Goal: Task Accomplishment & Management: Use online tool/utility

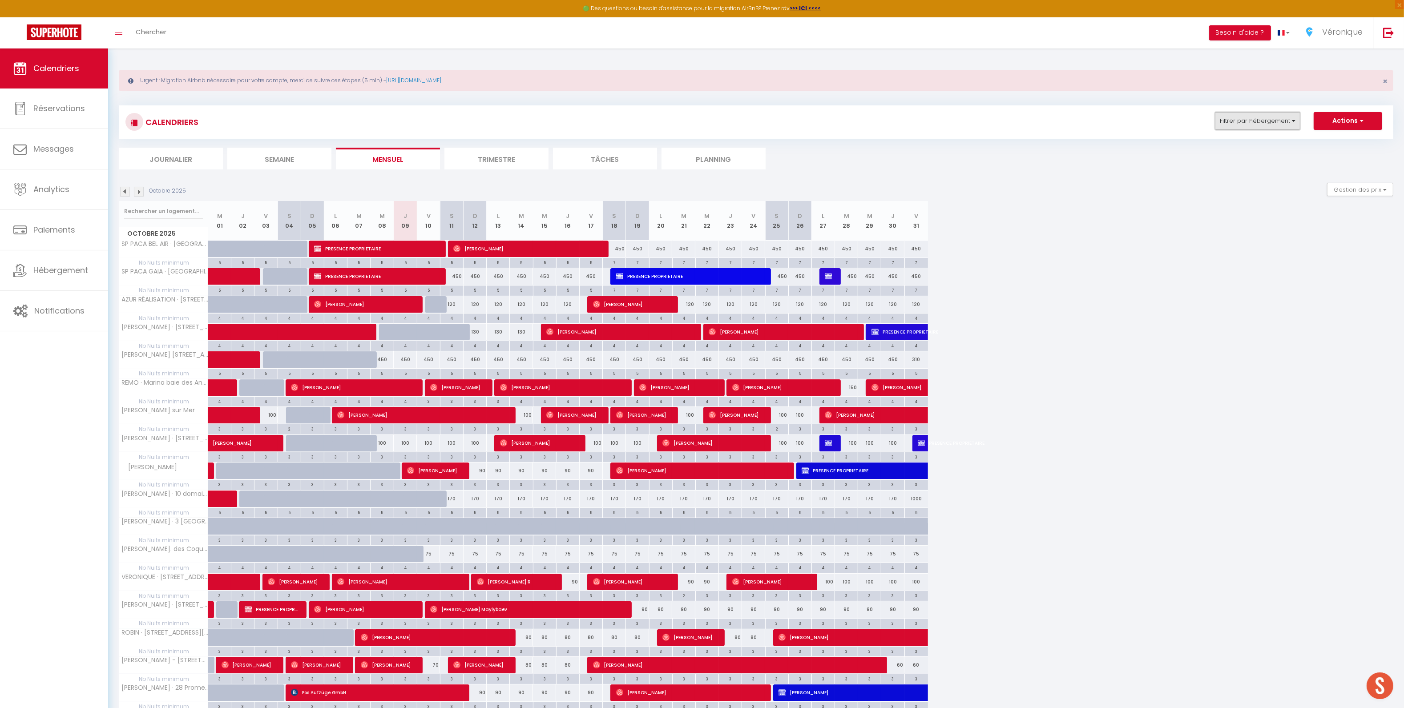
click at [1244, 121] on button "Filtrer par hébergement" at bounding box center [1257, 121] width 85 height 18
click at [1225, 159] on input "Tous" at bounding box center [1285, 160] width 133 height 9
checkbox input "false"
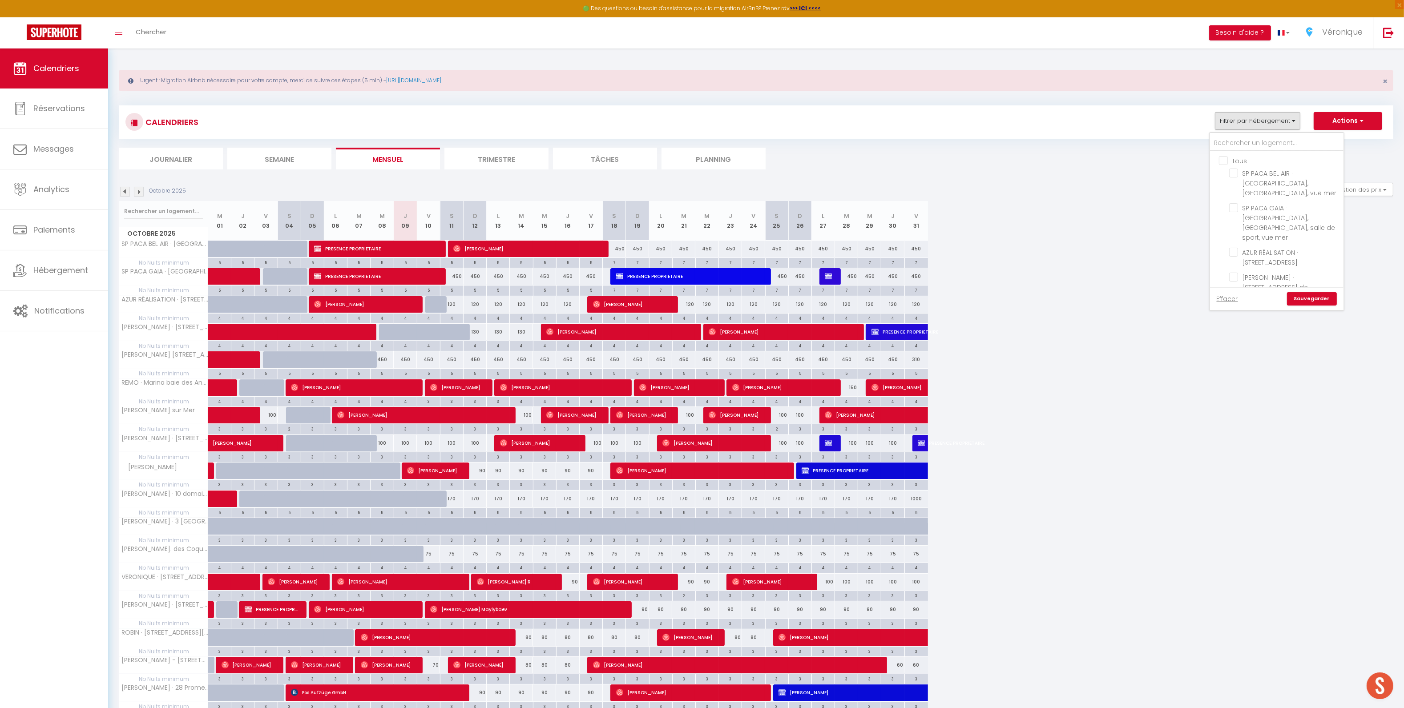
checkbox input "false"
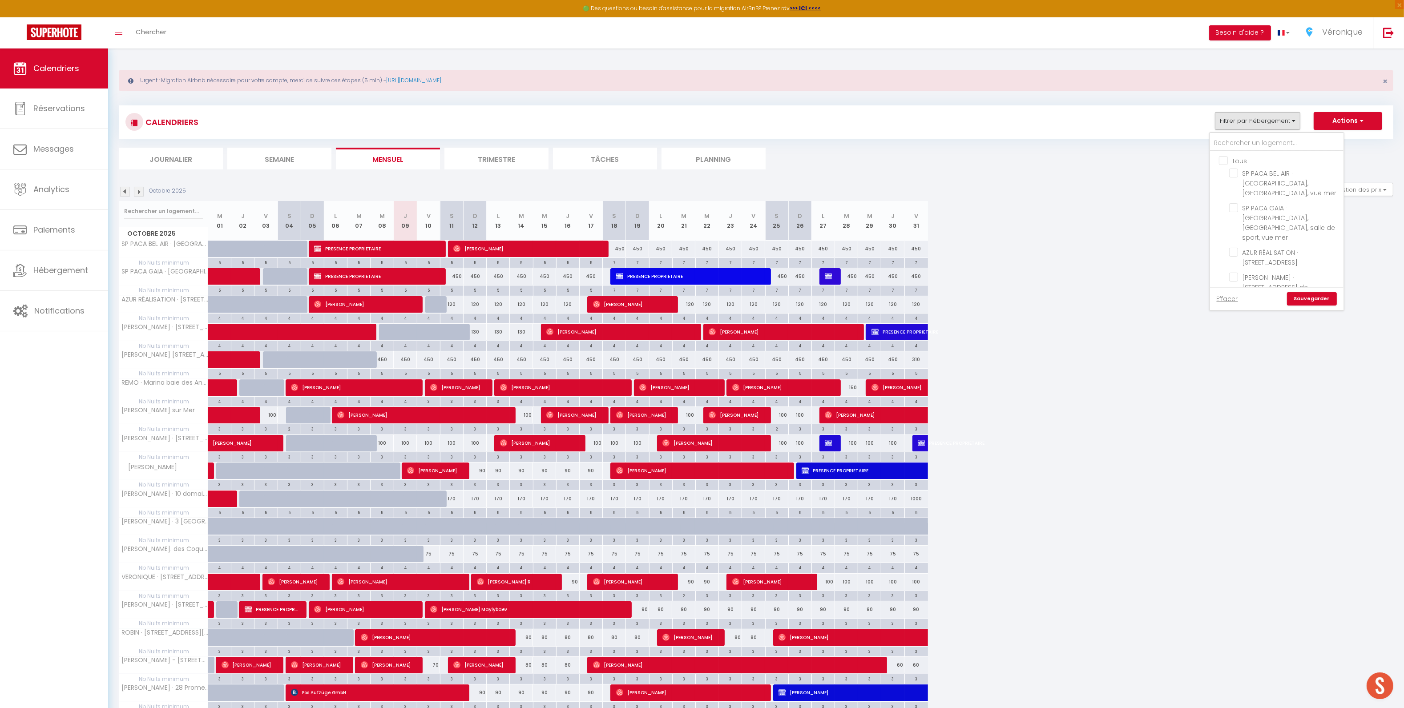
checkbox input "false"
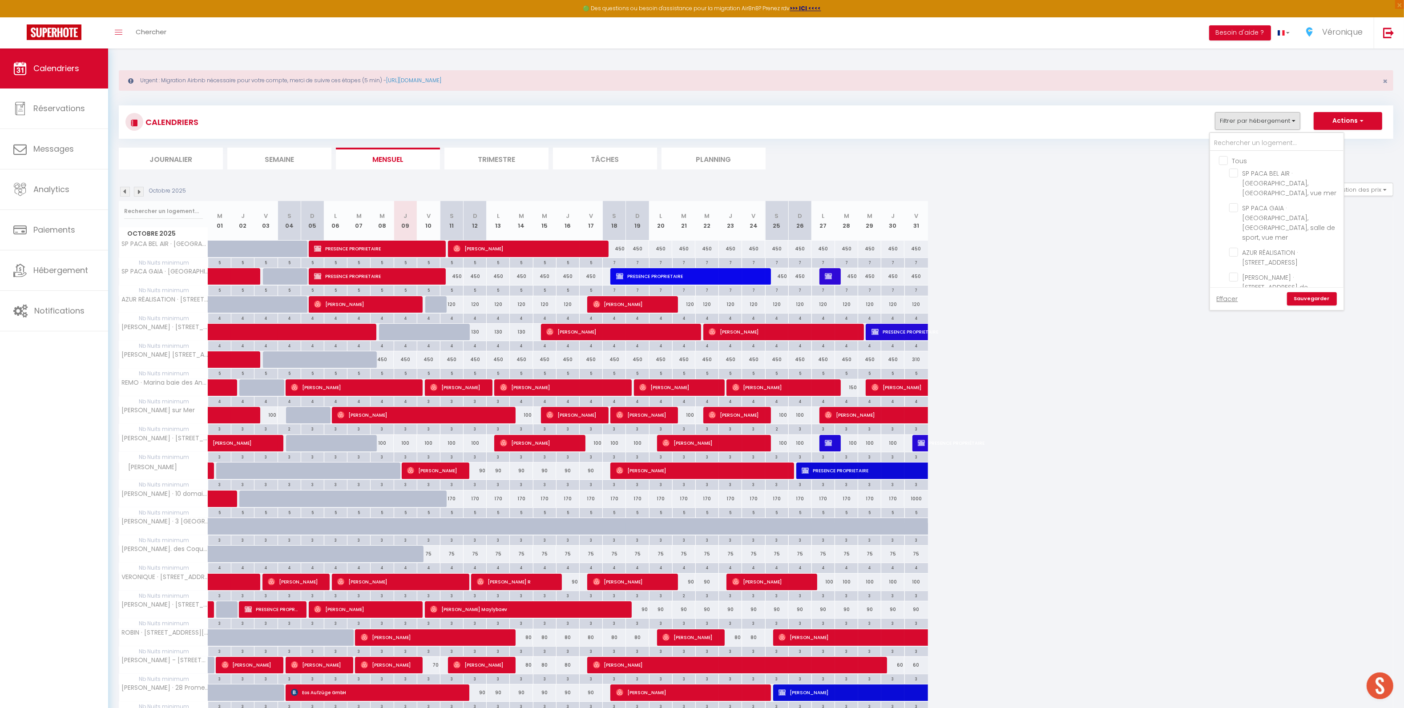
checkbox input "false"
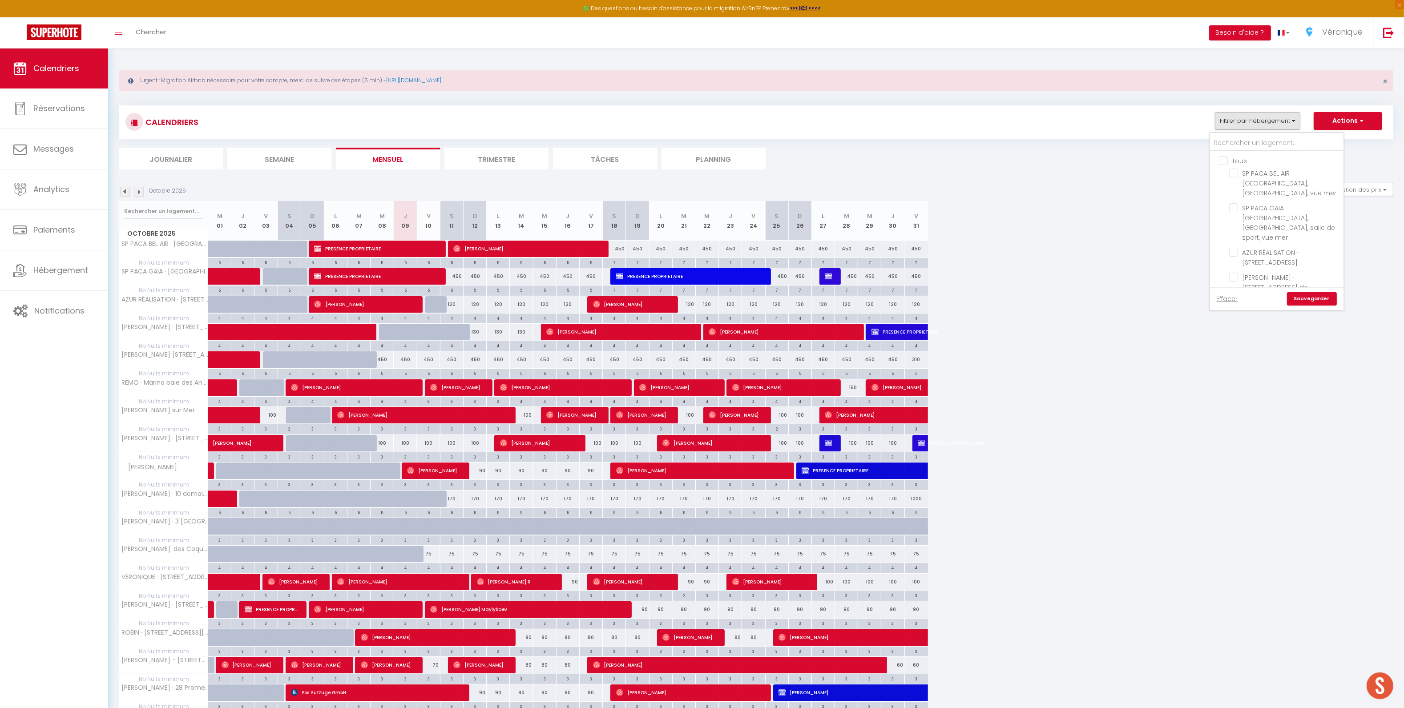
checkbox input "false"
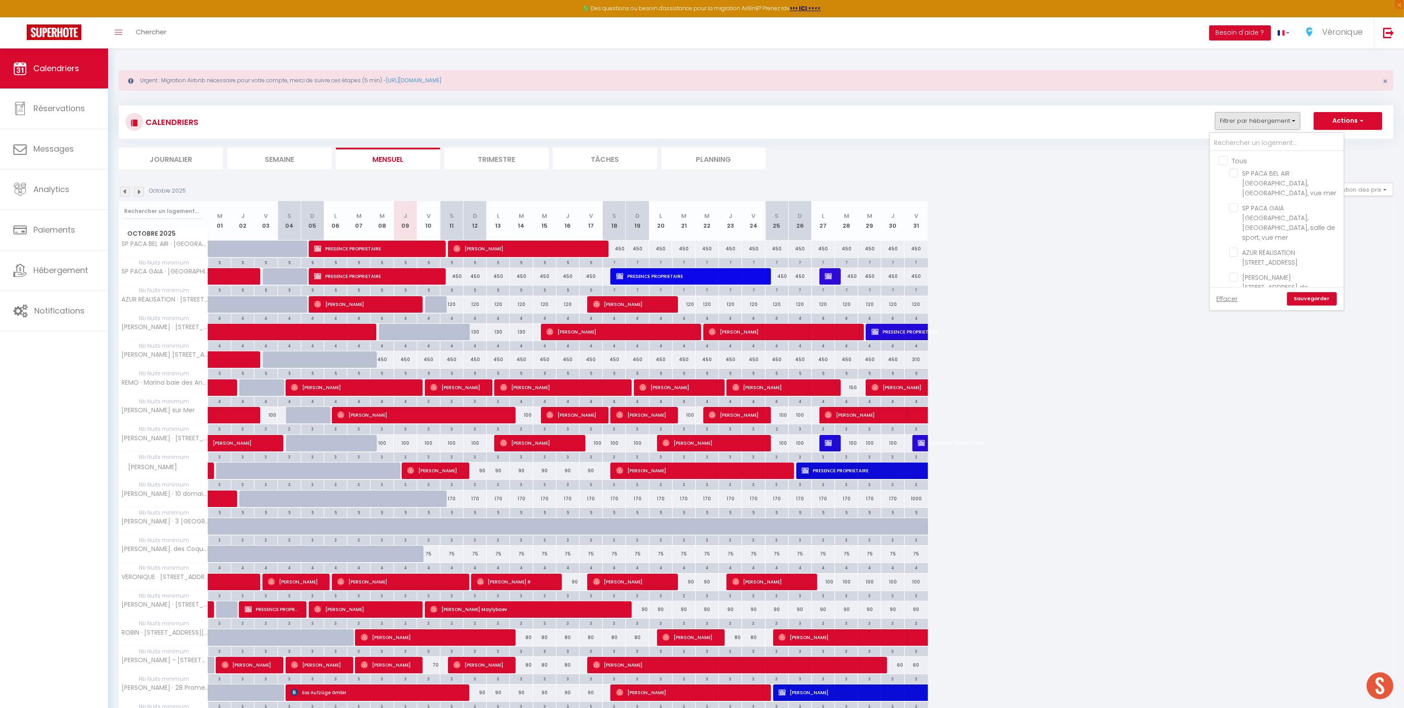
checkbox input "false"
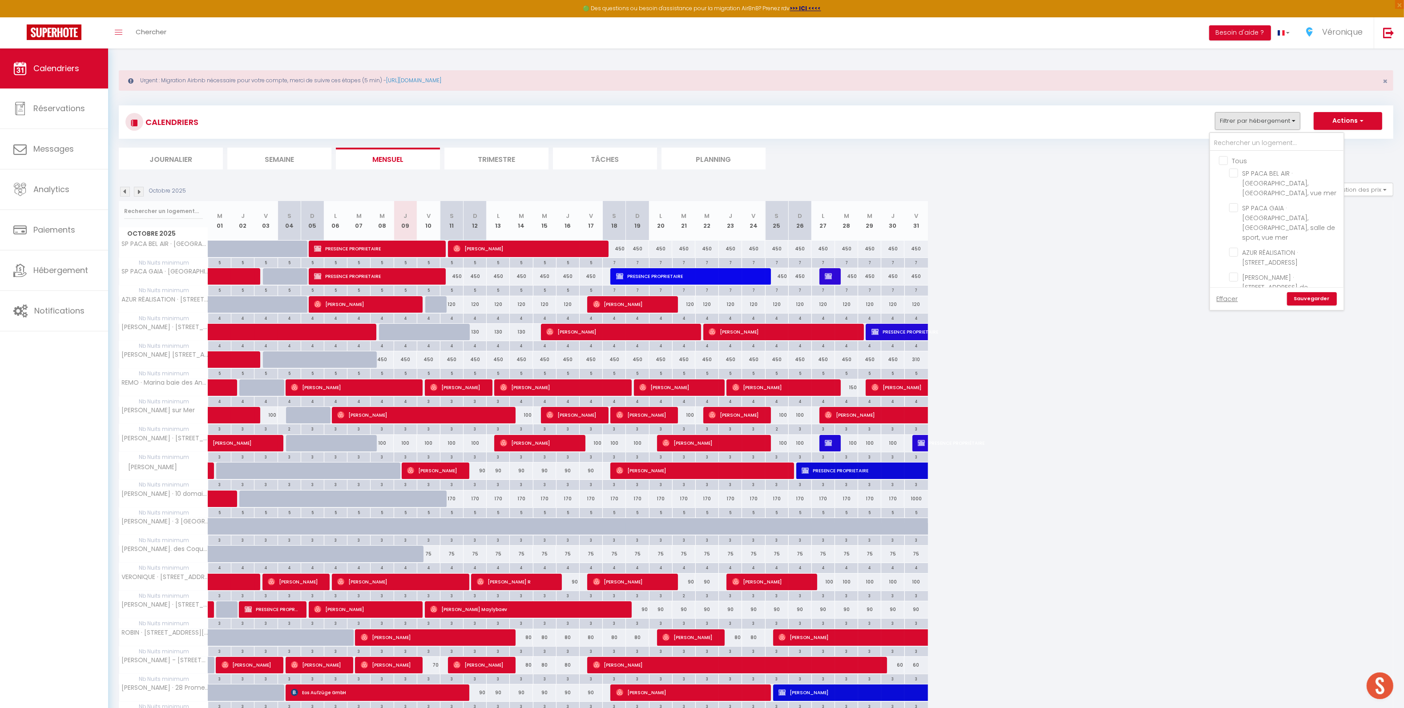
checkbox input "false"
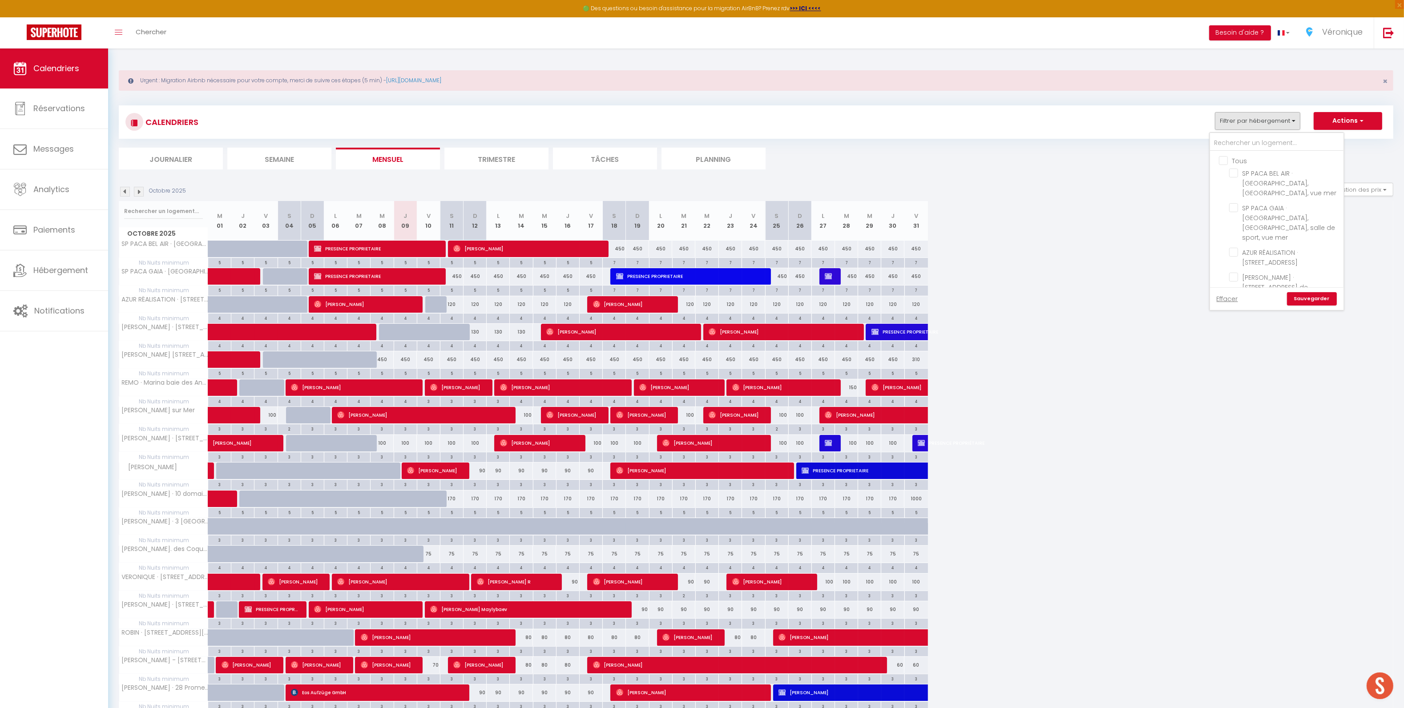
checkbox input "false"
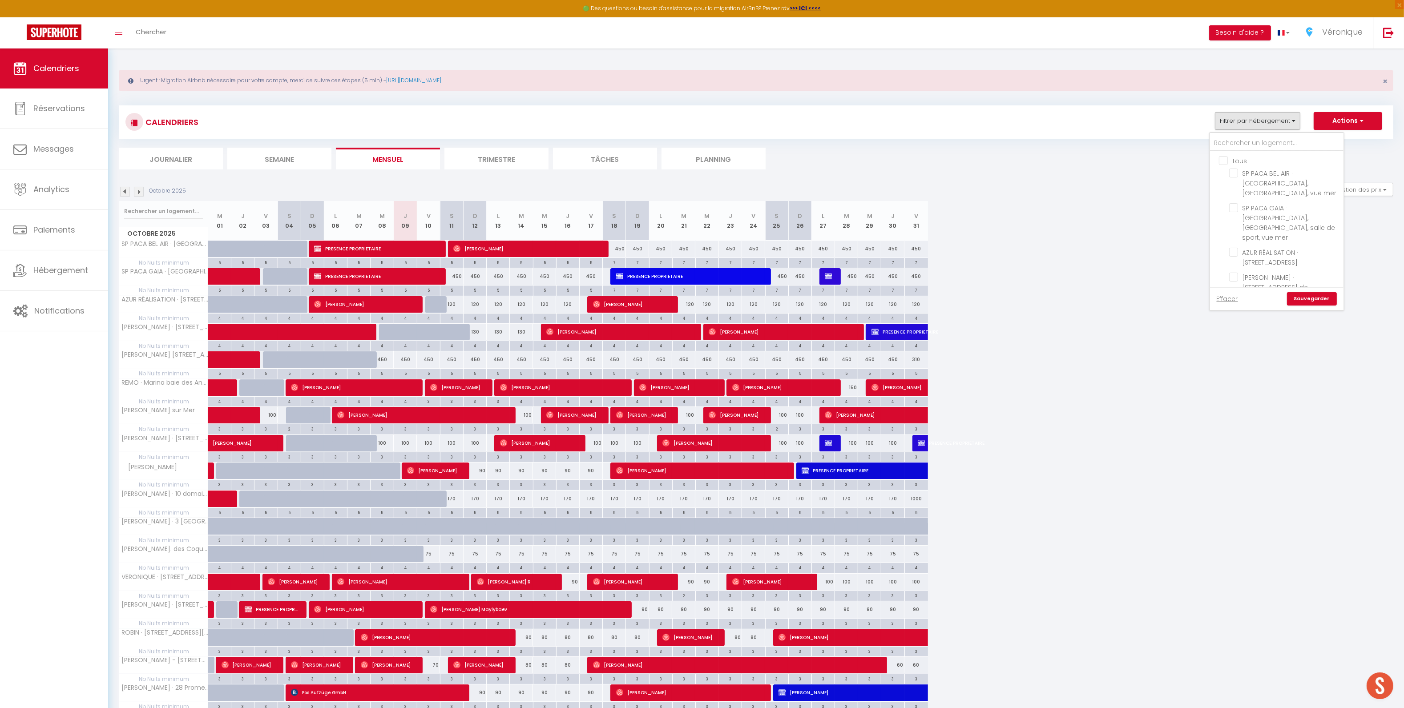
checkbox input "false"
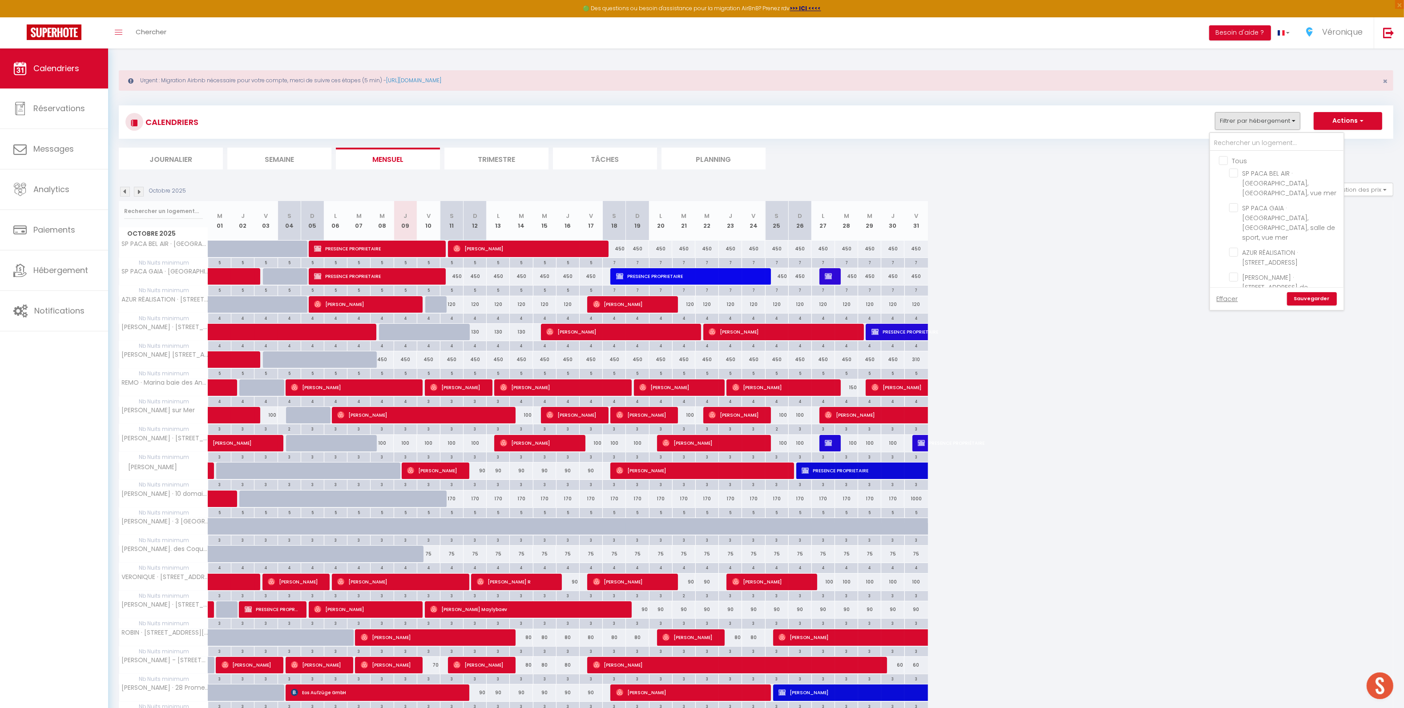
checkbox input "false"
click at [1233, 298] on input "[PERSON_NAME] · [STREET_ADDRESS][PERSON_NAME]" at bounding box center [1284, 302] width 111 height 9
checkbox input "true"
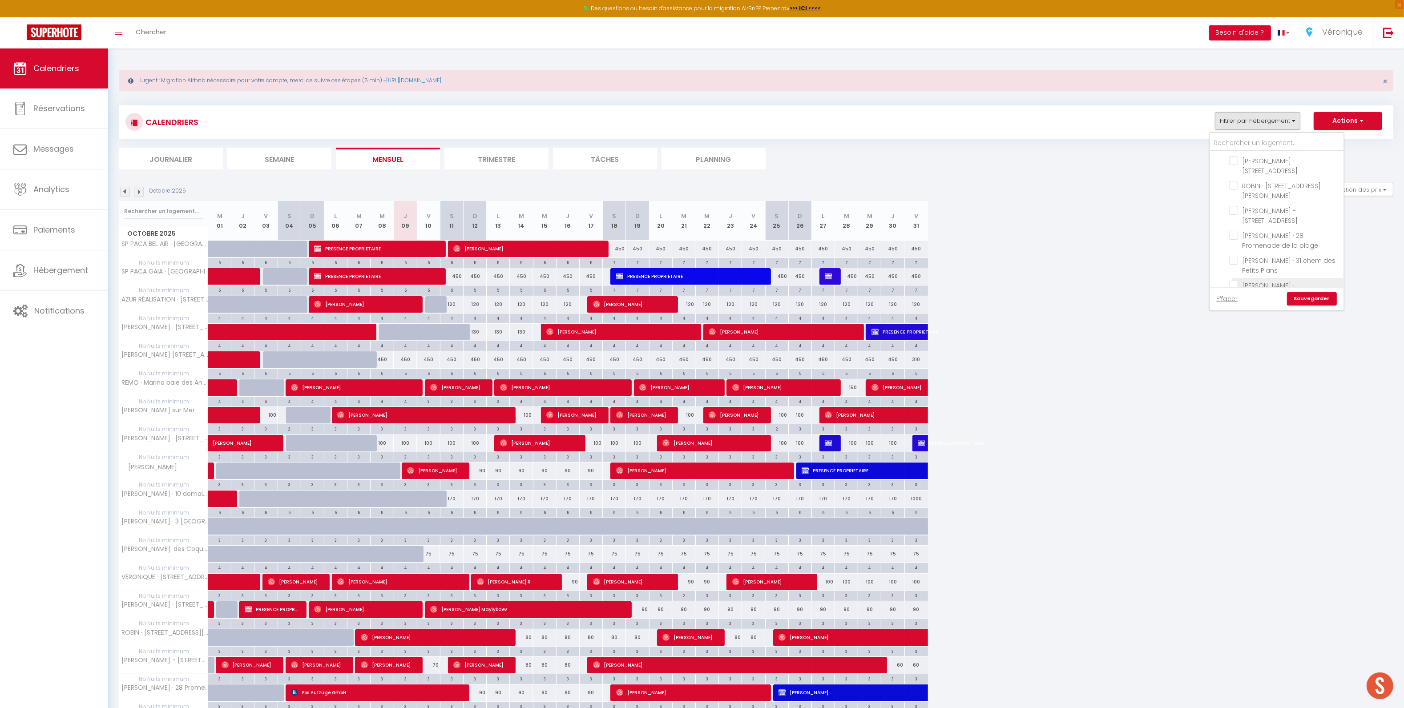
click at [1233, 281] on input "[PERSON_NAME] · [STREET_ADDRESS][PERSON_NAME]" at bounding box center [1284, 285] width 111 height 9
checkbox input "true"
click at [1242, 323] on input "CINZIA · [STREET_ADDRESS]" at bounding box center [1284, 327] width 111 height 9
checkbox input "true"
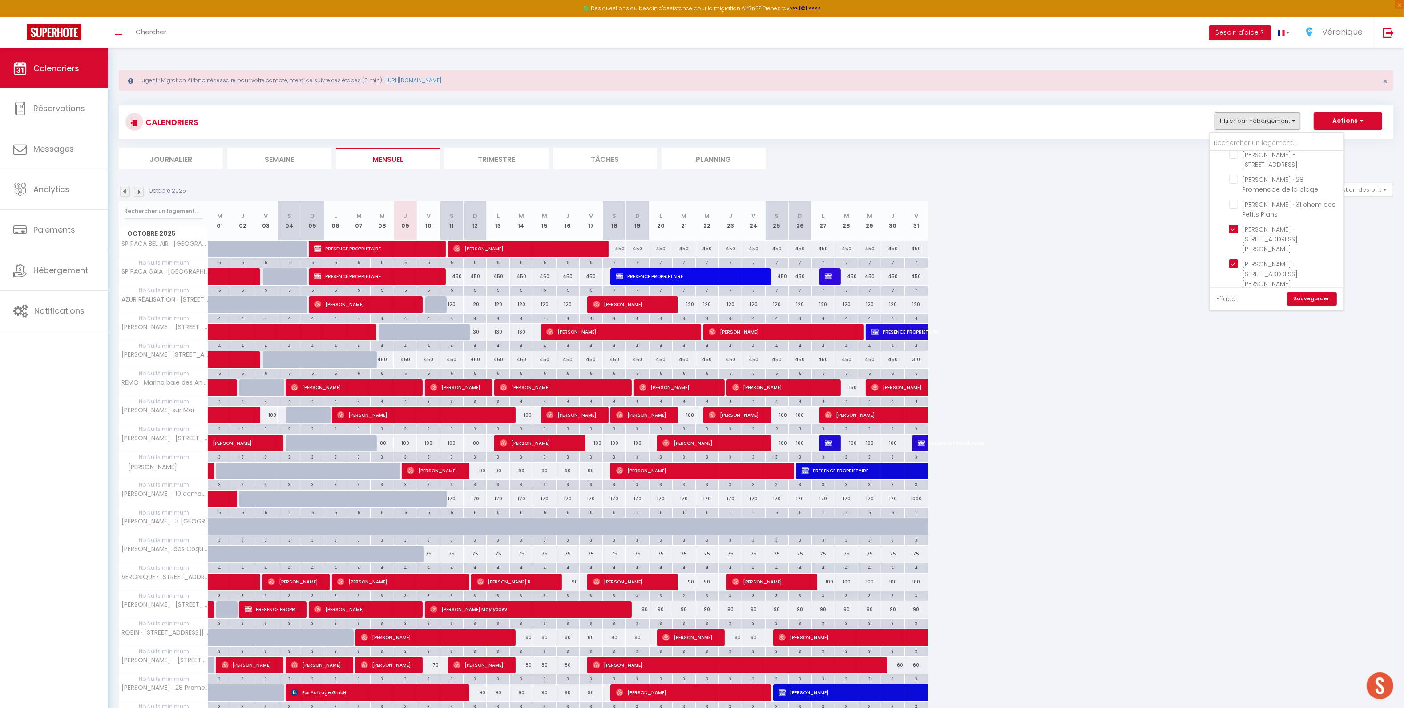
scroll to position [434, 0]
click at [1232, 309] on input "[PERSON_NAME] - 67 bd [PERSON_NAME], [GEOGRAPHIC_DATA]" at bounding box center [1284, 313] width 111 height 9
checkbox input "true"
click at [1237, 297] on li "[PERSON_NAME] · [STREET_ADDRESS][PERSON_NAME]" at bounding box center [1288, 314] width 111 height 35
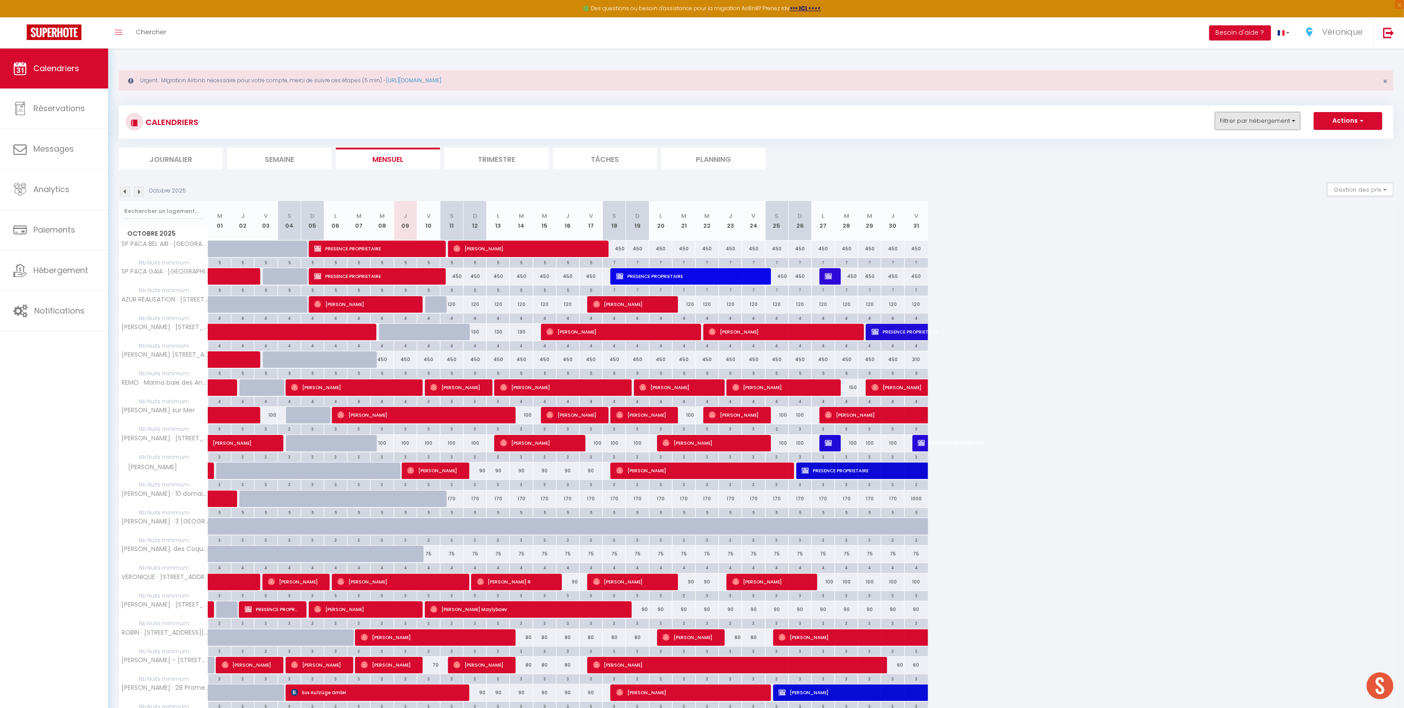
click at [1255, 113] on button "Filtrer par hébergement" at bounding box center [1257, 121] width 85 height 18
click at [1232, 271] on input "[PERSON_NAME] · [STREET_ADDRESS][PERSON_NAME]" at bounding box center [1284, 275] width 111 height 9
checkbox input "true"
click at [1233, 306] on input "[PERSON_NAME] · [STREET_ADDRESS]" at bounding box center [1284, 310] width 111 height 9
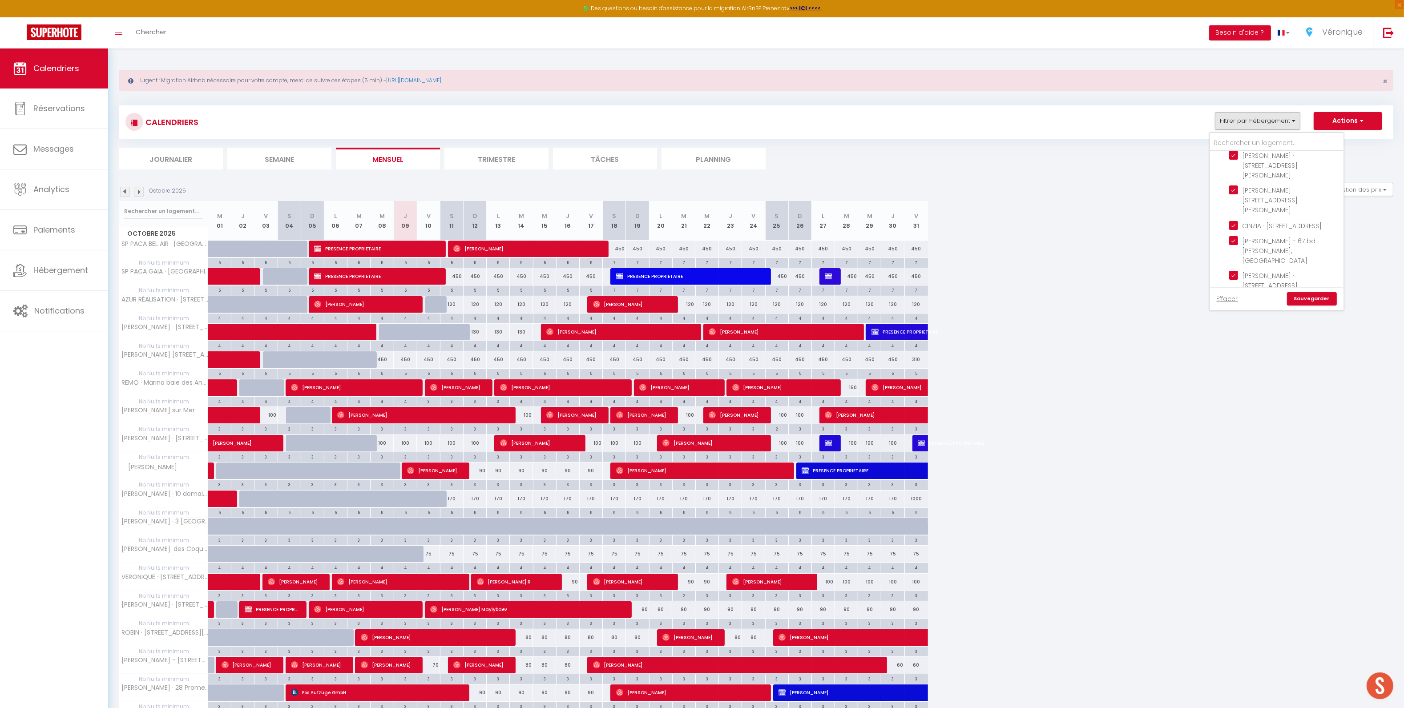
checkbox input "true"
click at [1315, 303] on link "Sauvegarder" at bounding box center [1312, 298] width 50 height 13
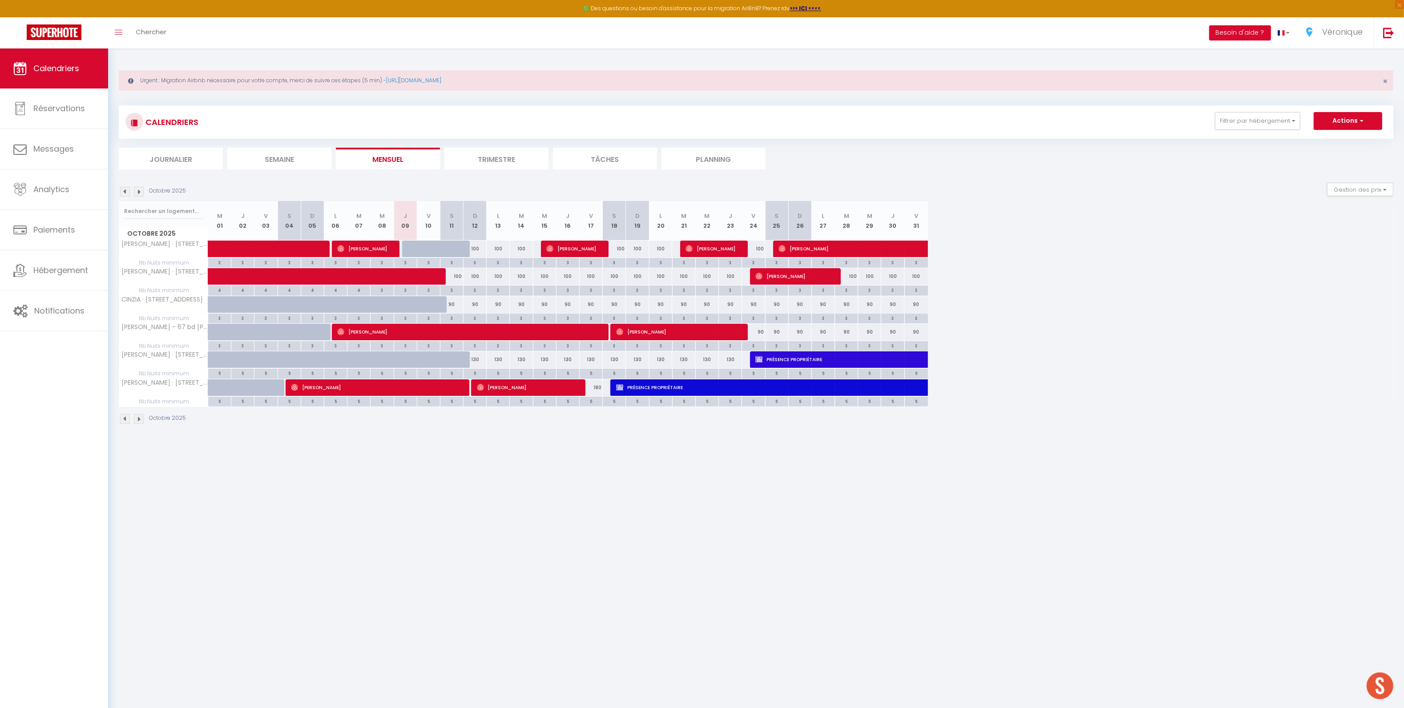
click at [127, 422] on img at bounding box center [125, 419] width 10 height 10
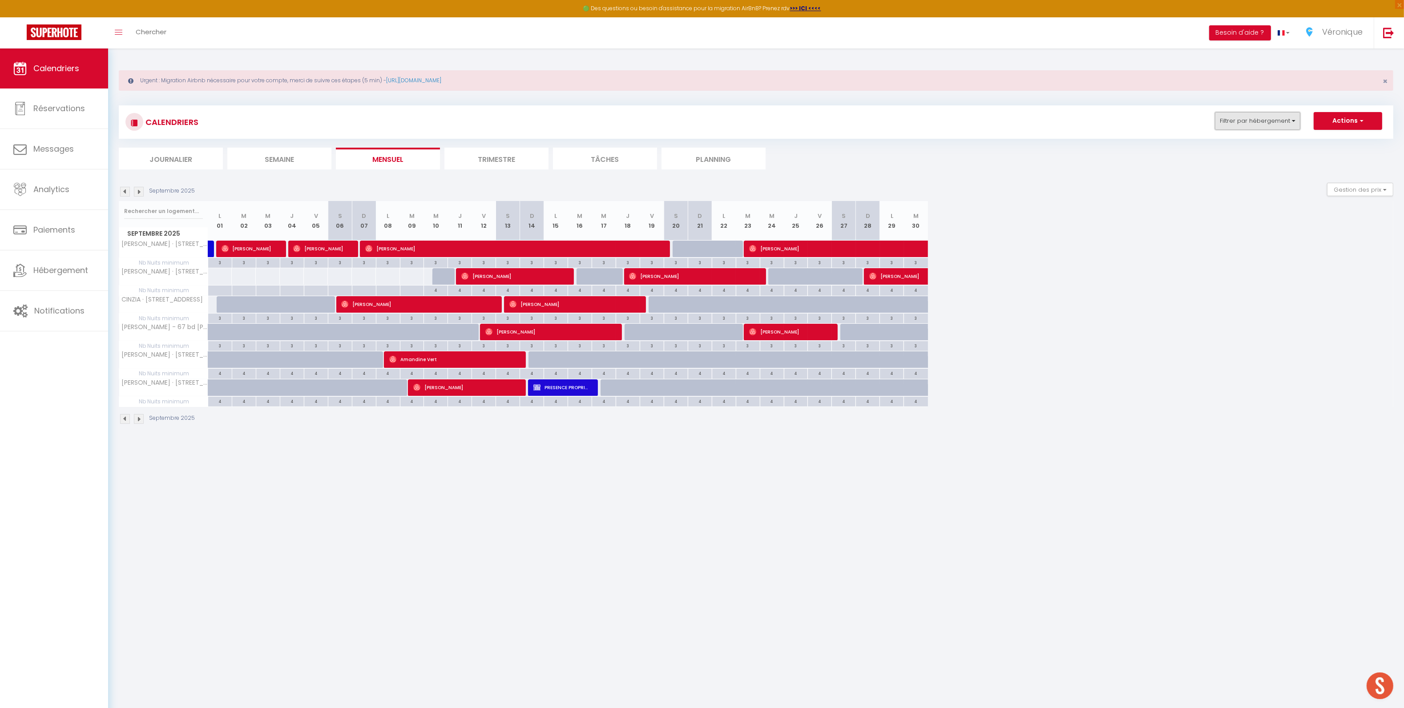
click at [1275, 123] on button "Filtrer par hébergement" at bounding box center [1257, 121] width 85 height 18
click at [1230, 317] on input "SAS [PERSON_NAME] · [STREET_ADDRESS]" at bounding box center [1284, 321] width 111 height 9
checkbox input "true"
click at [1316, 299] on link "Sauvegarder" at bounding box center [1312, 298] width 50 height 13
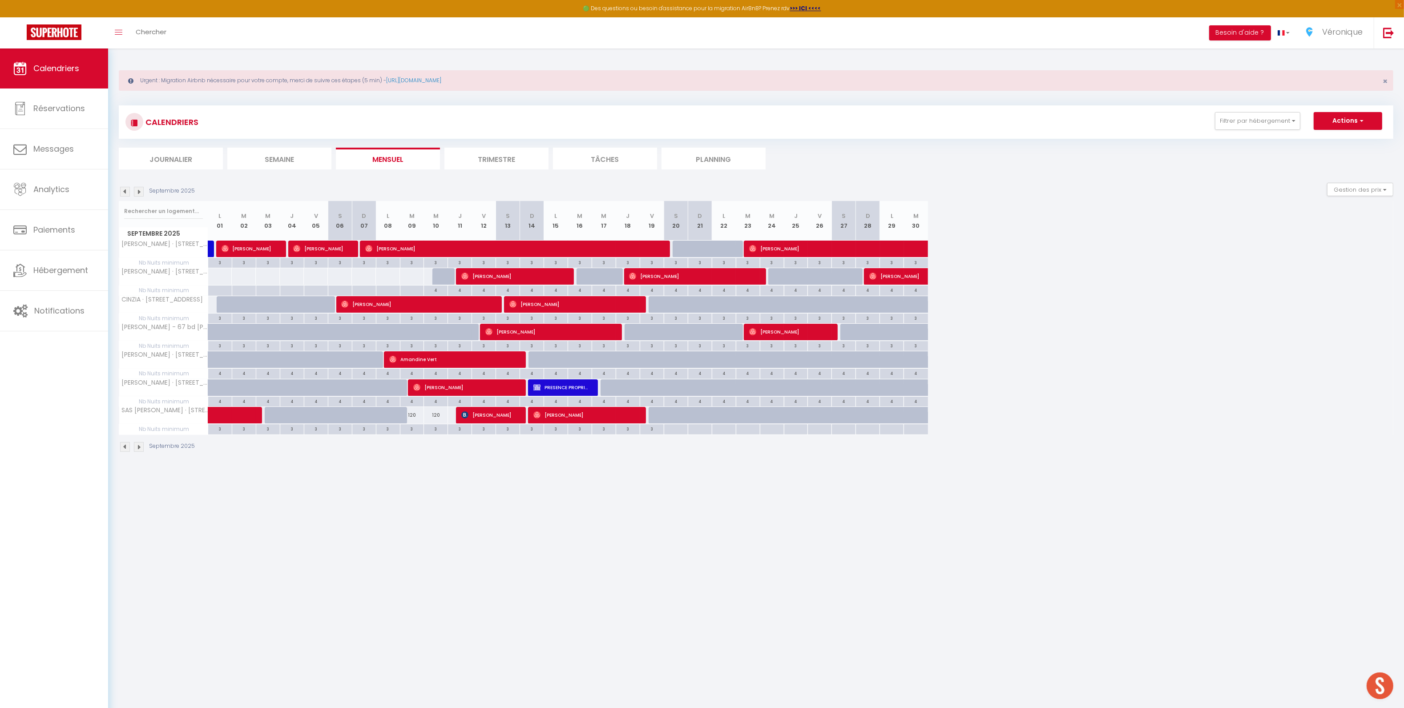
click at [128, 451] on img at bounding box center [125, 447] width 10 height 10
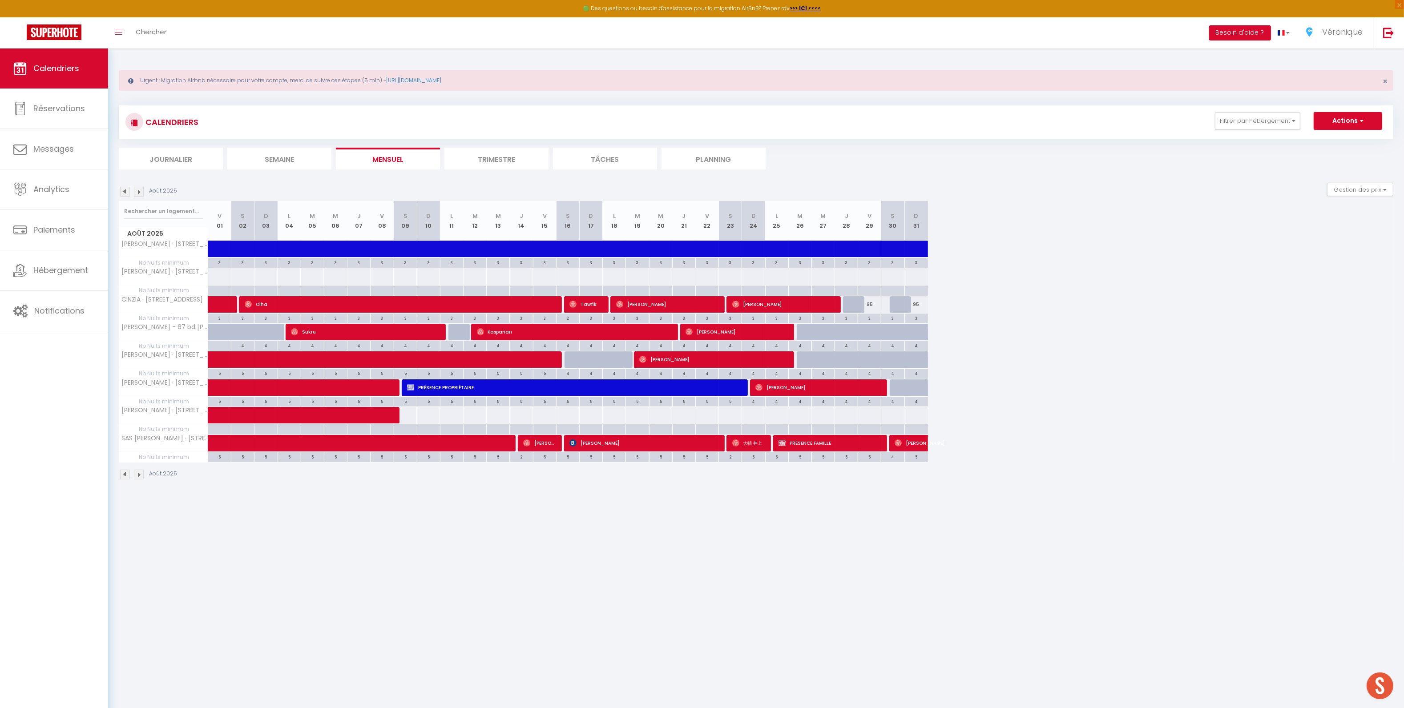
click at [137, 477] on img at bounding box center [139, 475] width 10 height 10
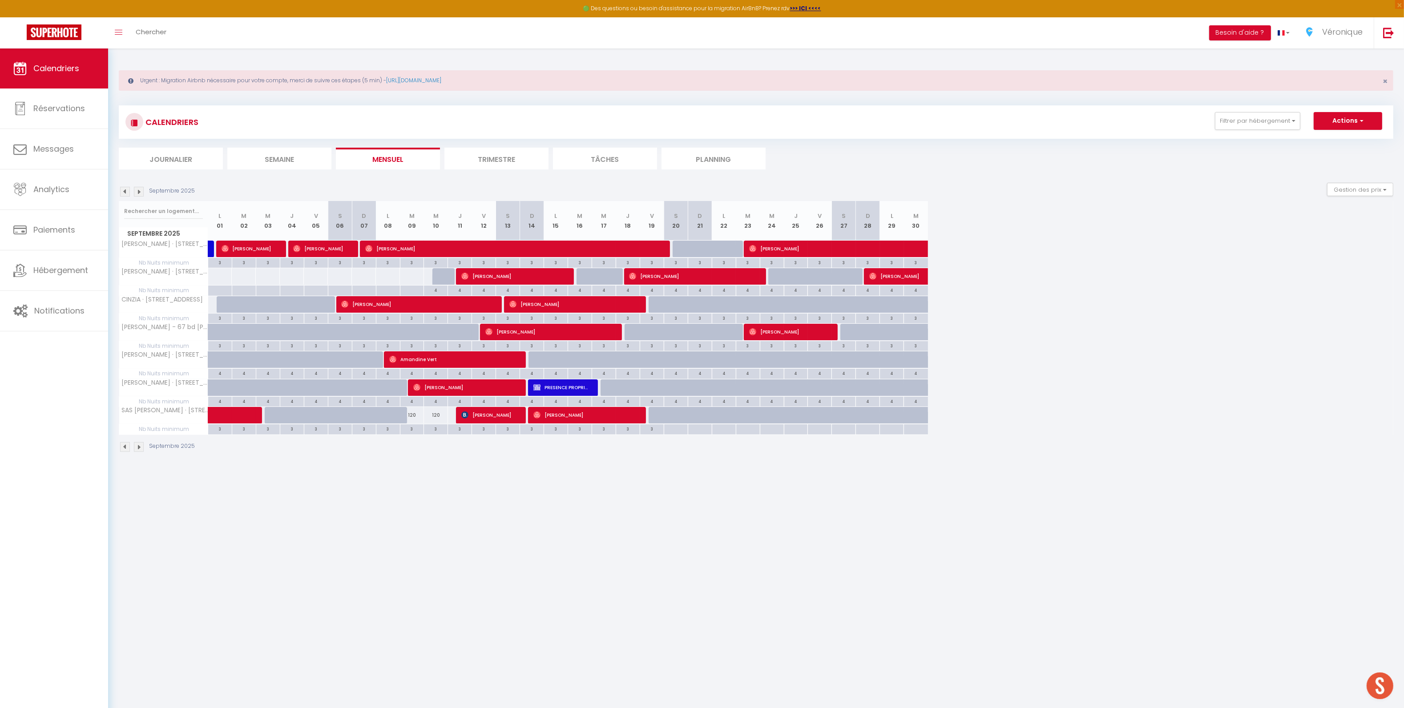
click at [142, 195] on img at bounding box center [139, 192] width 10 height 10
